Goal: Check status: Check status

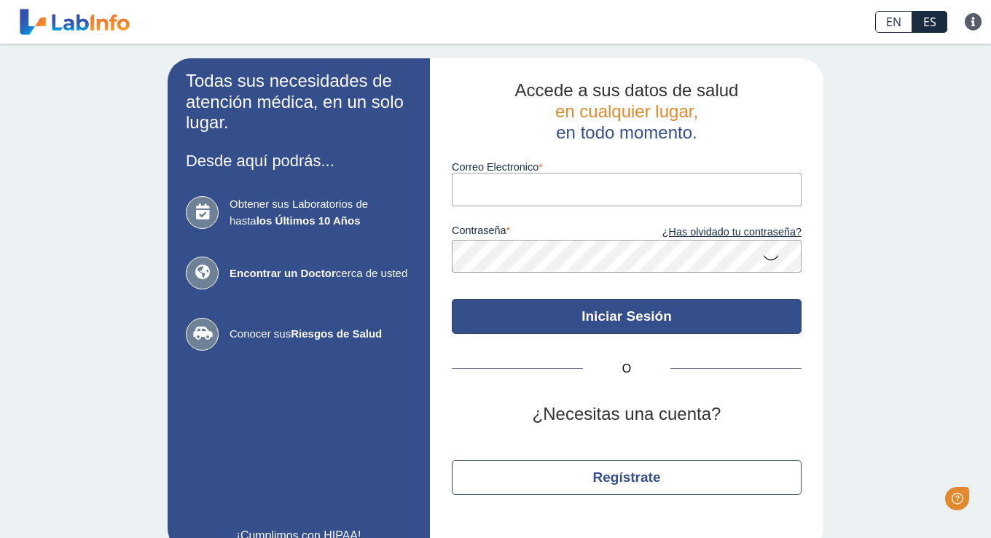
type input "[EMAIL_ADDRESS][DOMAIN_NAME]"
click at [588, 334] on button "Iniciar Sesión" at bounding box center [627, 316] width 350 height 35
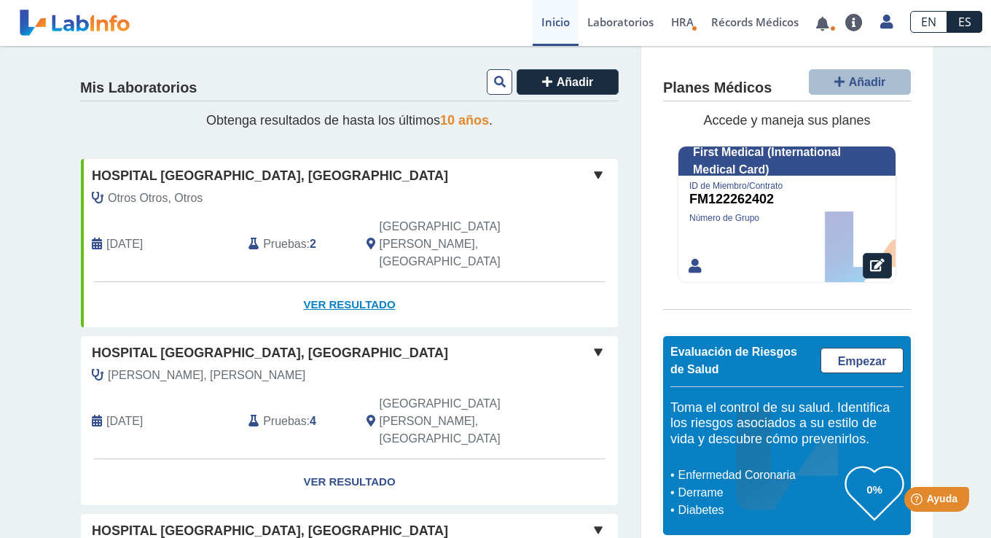
click at [350, 282] on link "Ver Resultado" at bounding box center [349, 305] width 537 height 46
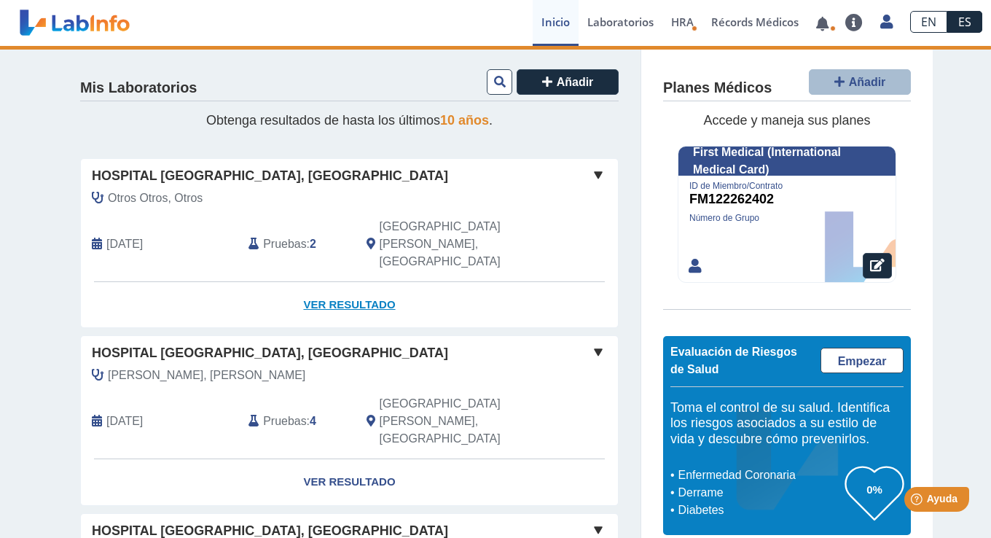
click at [343, 282] on link "Ver Resultado" at bounding box center [349, 305] width 537 height 46
click at [332, 282] on link "Ver Resultado" at bounding box center [349, 305] width 537 height 46
click at [357, 282] on link "Ver Resultado" at bounding box center [349, 305] width 537 height 46
click at [315, 282] on link "Ver Resultado" at bounding box center [349, 305] width 537 height 46
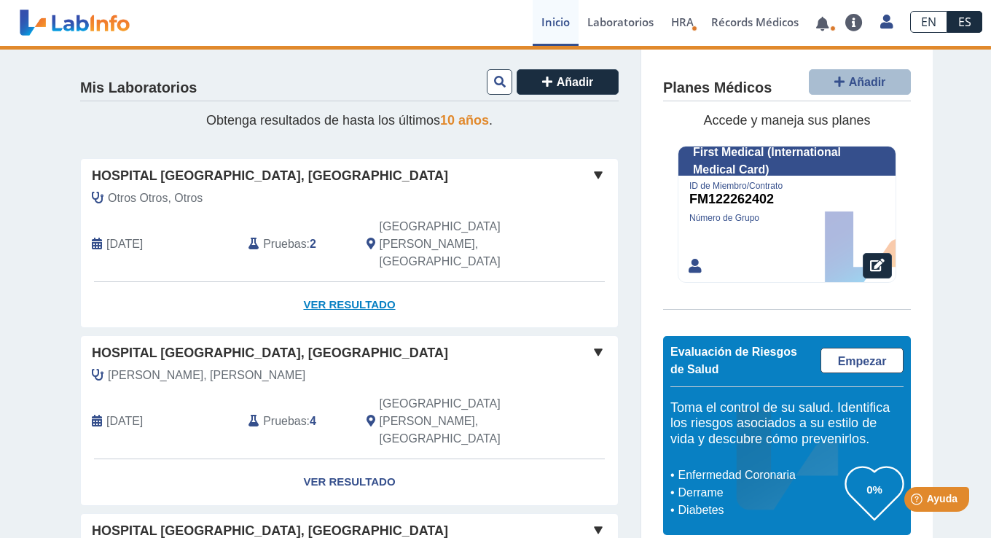
click at [331, 282] on link "Ver Resultado" at bounding box center [349, 305] width 537 height 46
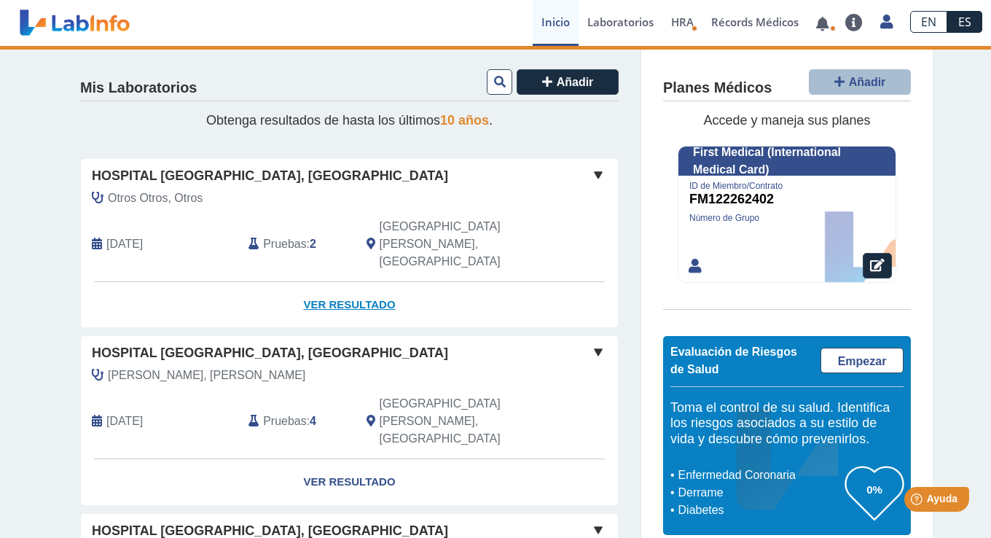
click at [331, 282] on link "Ver Resultado" at bounding box center [349, 305] width 537 height 46
